Goal: Navigation & Orientation: Find specific page/section

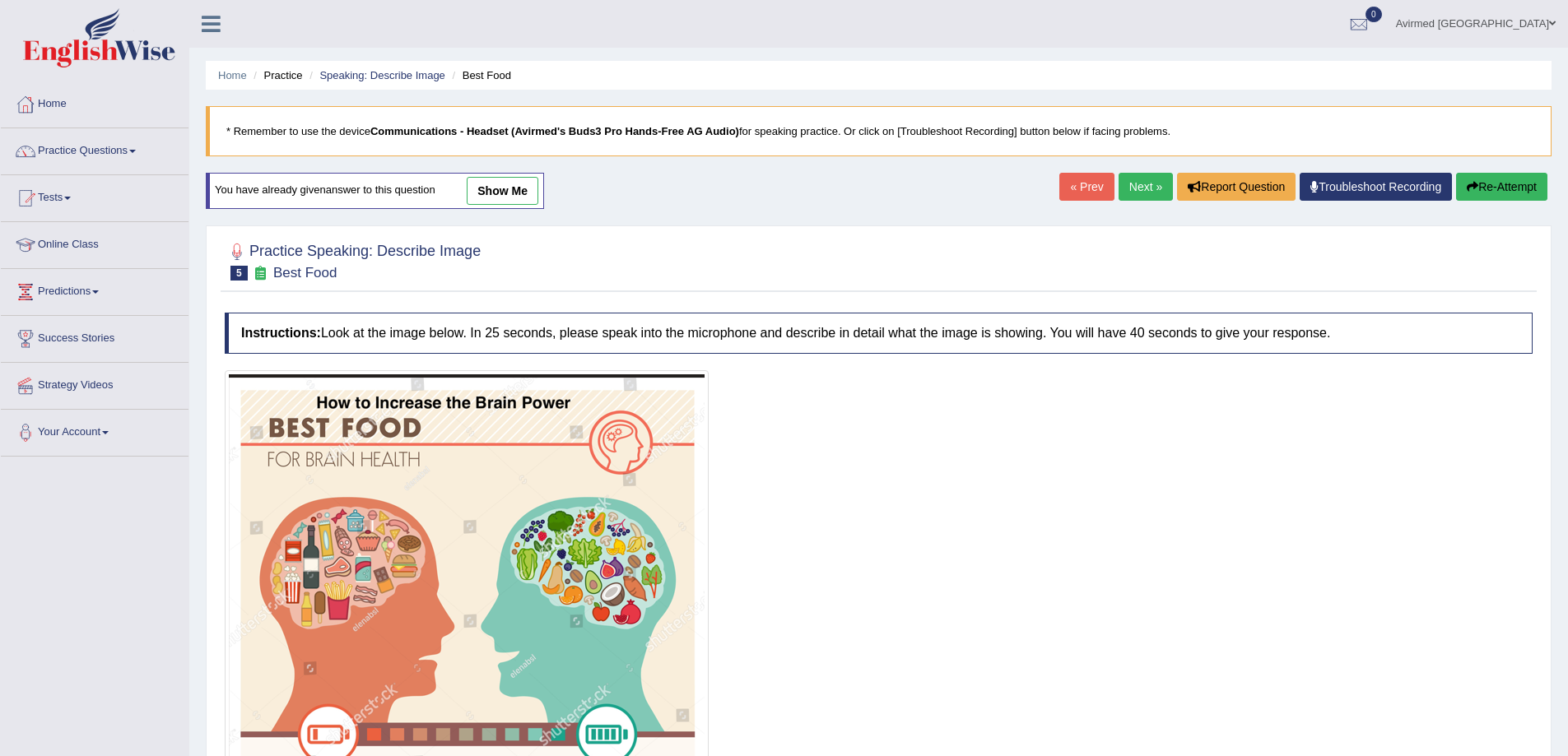
scroll to position [225, 0]
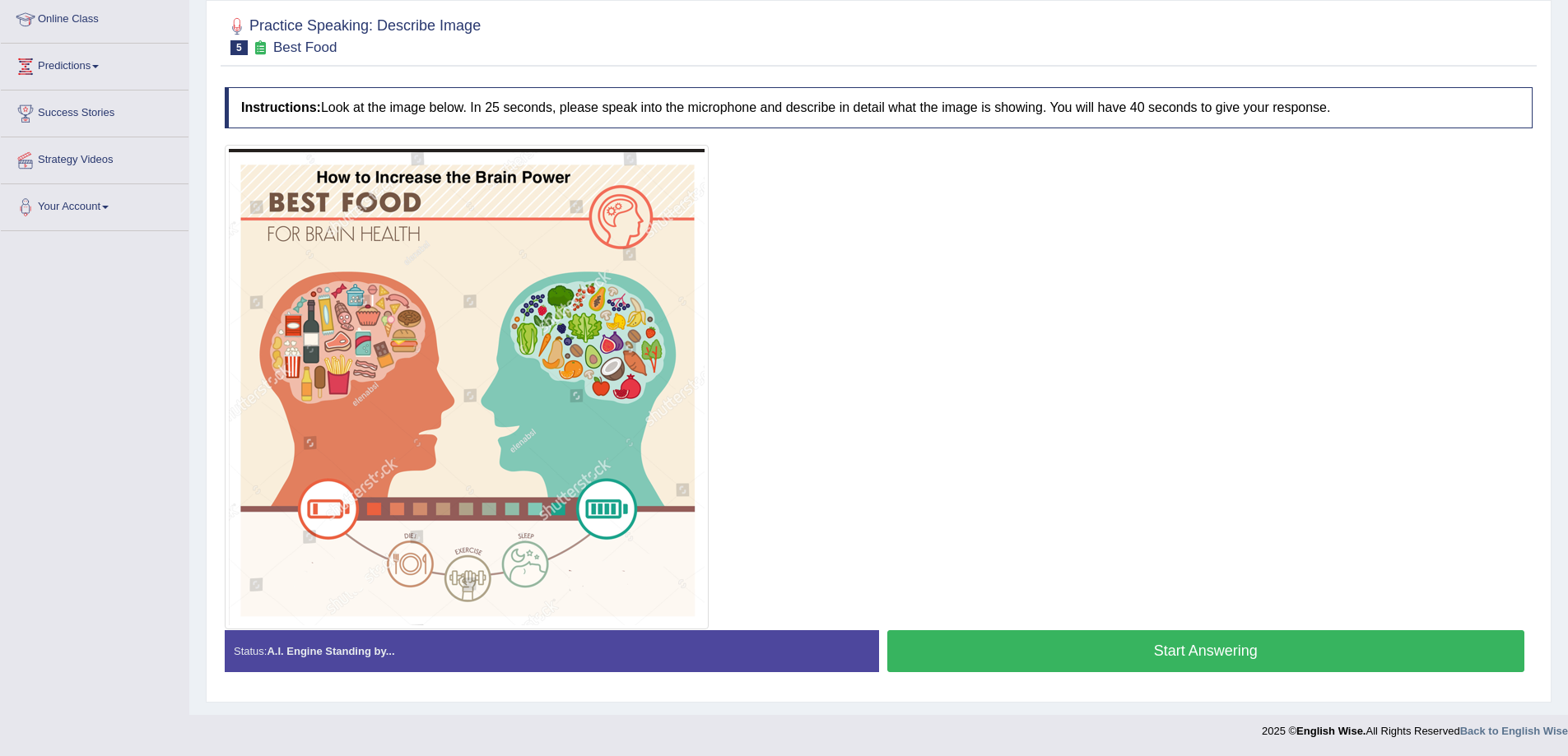
click at [61, 98] on link "Success Stories" at bounding box center [94, 111] width 188 height 41
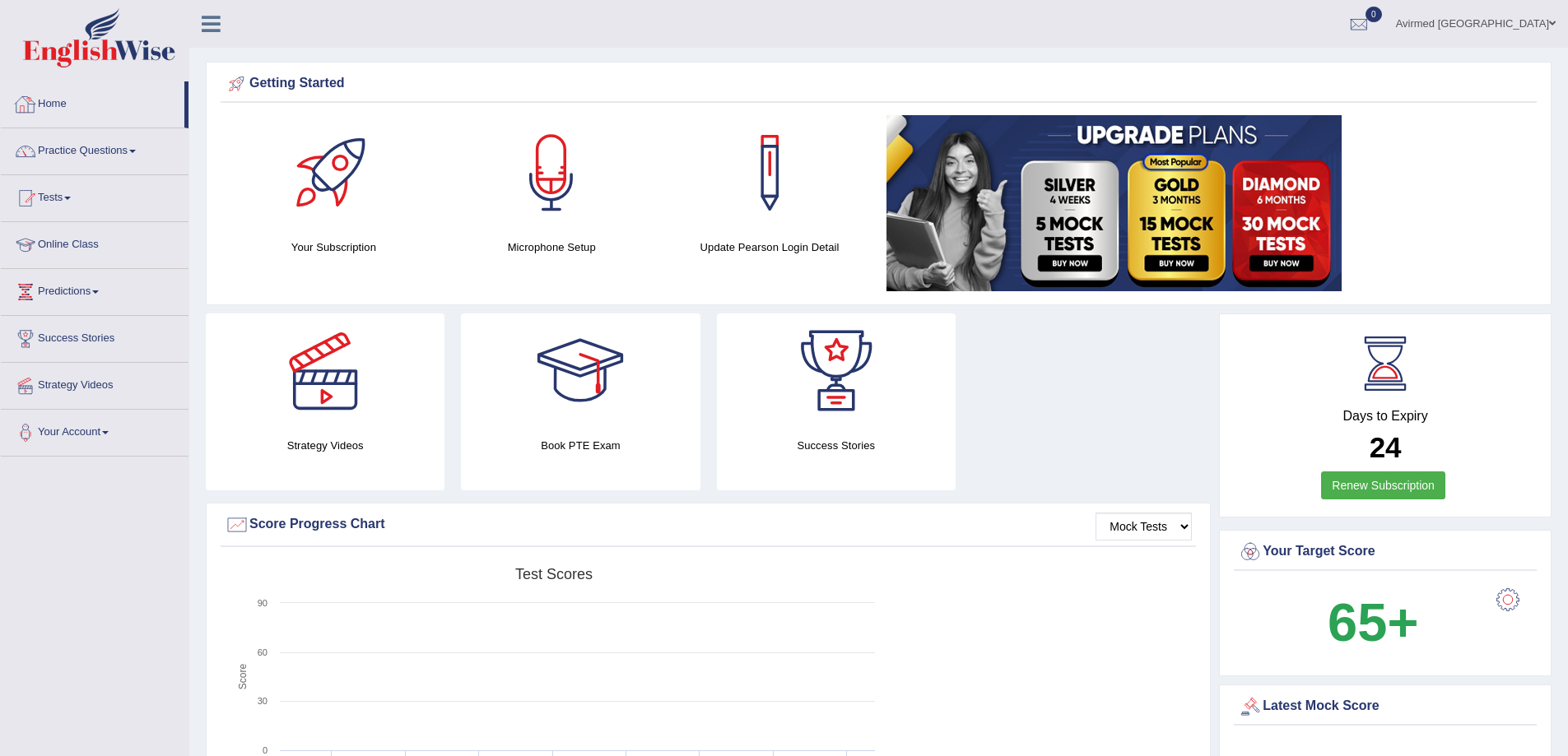
click at [57, 103] on link "Home" at bounding box center [93, 102] width 184 height 41
click at [43, 98] on link "Home" at bounding box center [93, 102] width 184 height 41
click at [131, 151] on link "Practice Questions" at bounding box center [94, 149] width 188 height 41
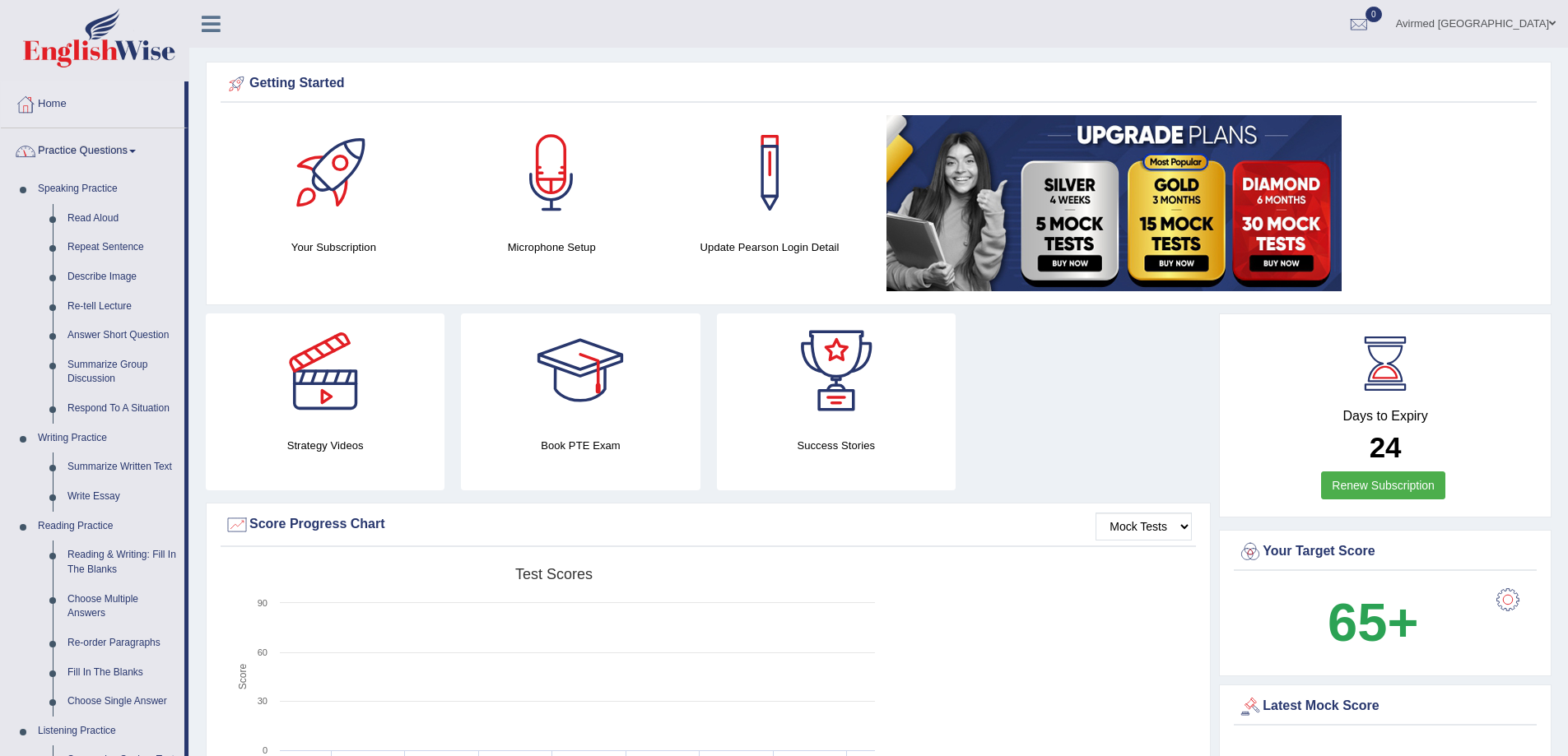
click at [131, 151] on link "Practice Questions" at bounding box center [93, 149] width 184 height 41
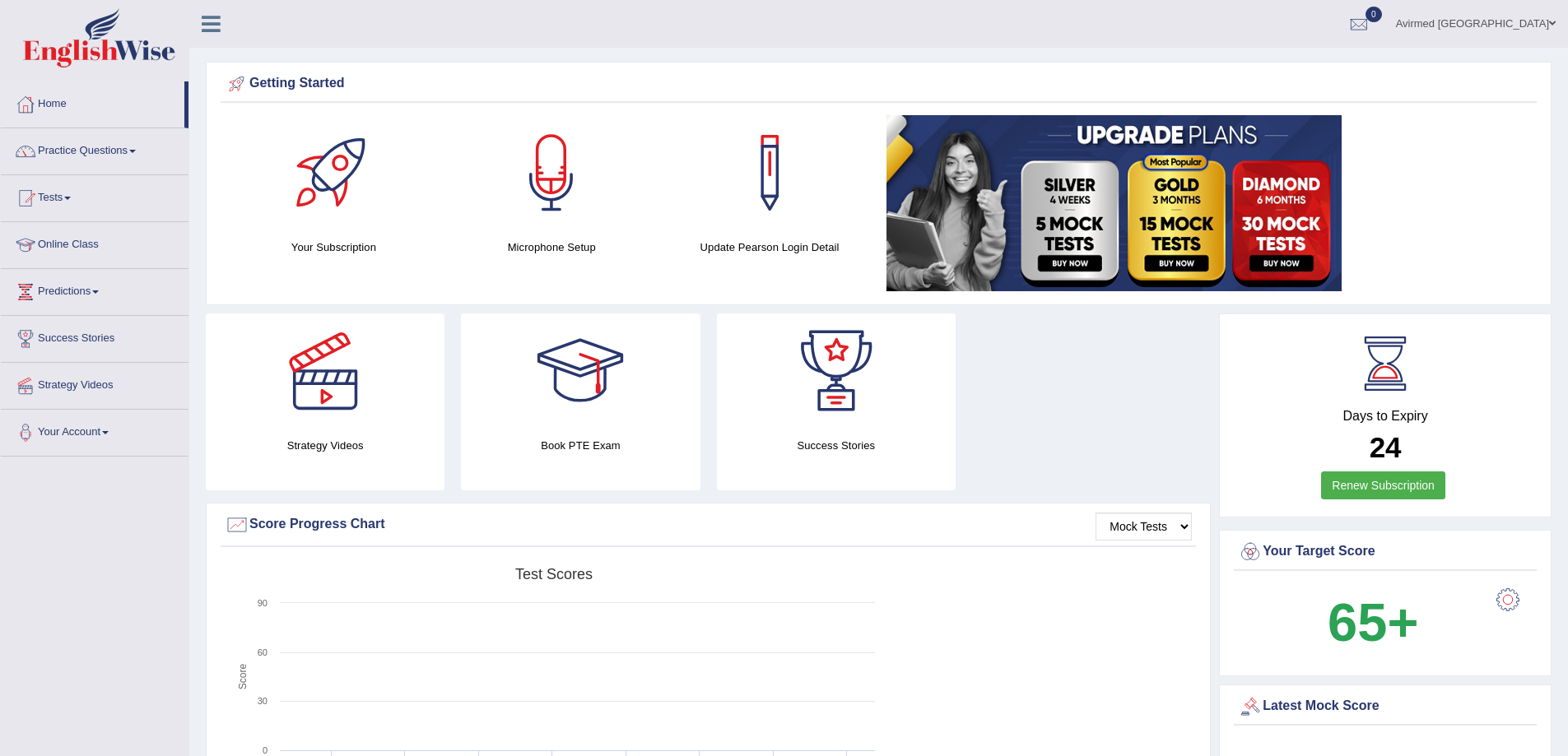
click at [62, 100] on link "Home" at bounding box center [93, 102] width 184 height 41
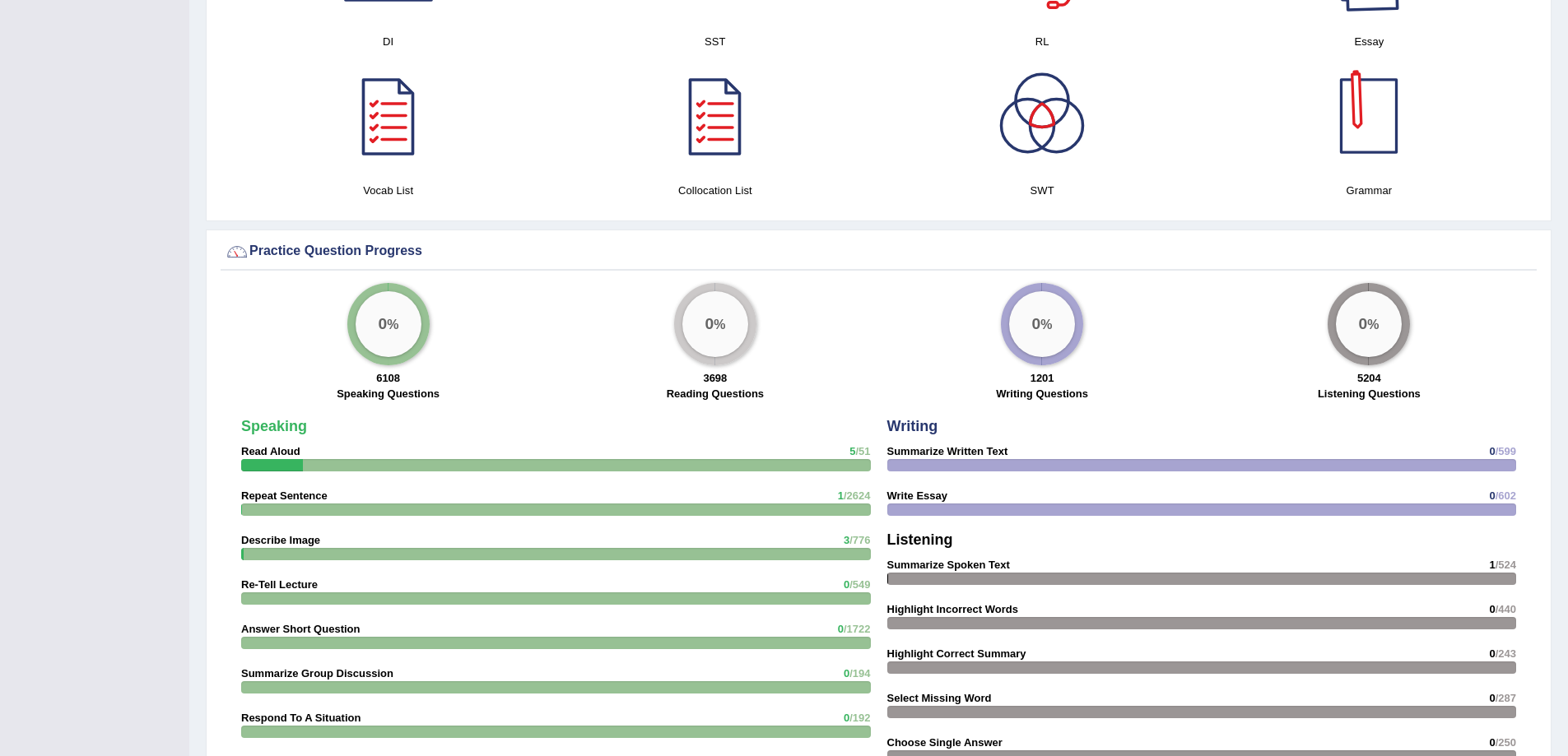
scroll to position [987, 0]
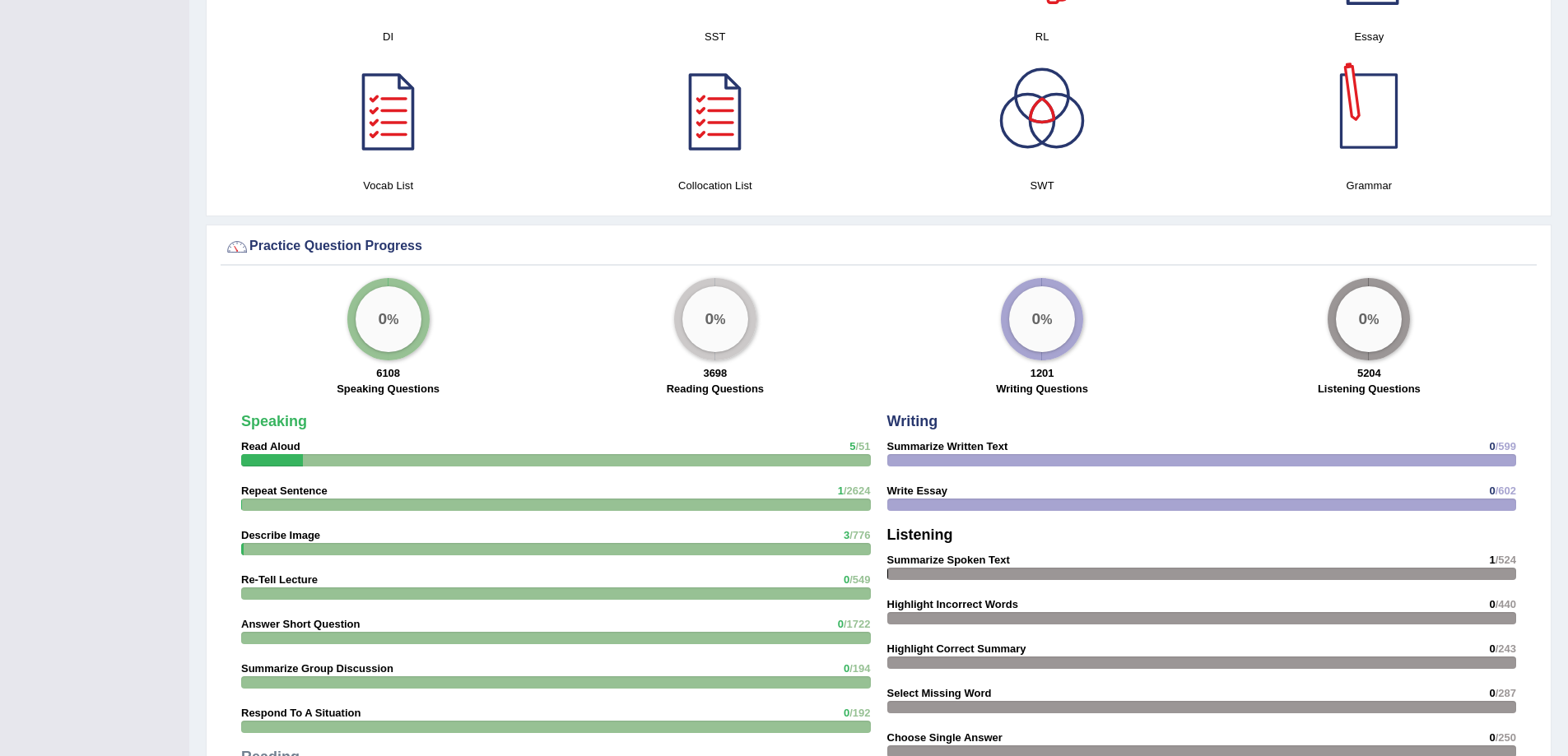
click at [1369, 119] on div at bounding box center [1368, 111] width 115 height 115
click at [1027, 109] on div at bounding box center [1041, 111] width 115 height 115
